Goal: Information Seeking & Learning: Learn about a topic

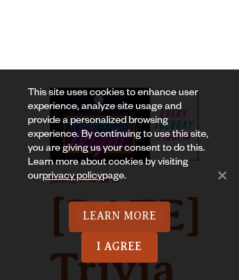
click at [119, 217] on link "Learn More" at bounding box center [120, 217] width 102 height 31
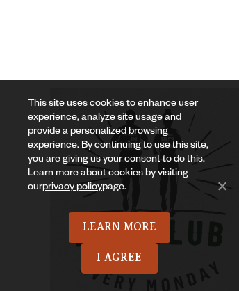
scroll to position [3571, 0]
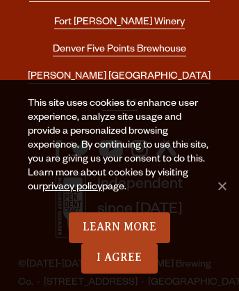
scroll to position [6010, 0]
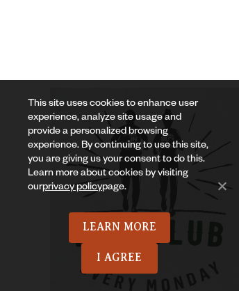
scroll to position [2670, 0]
